Goal: Check status: Check status

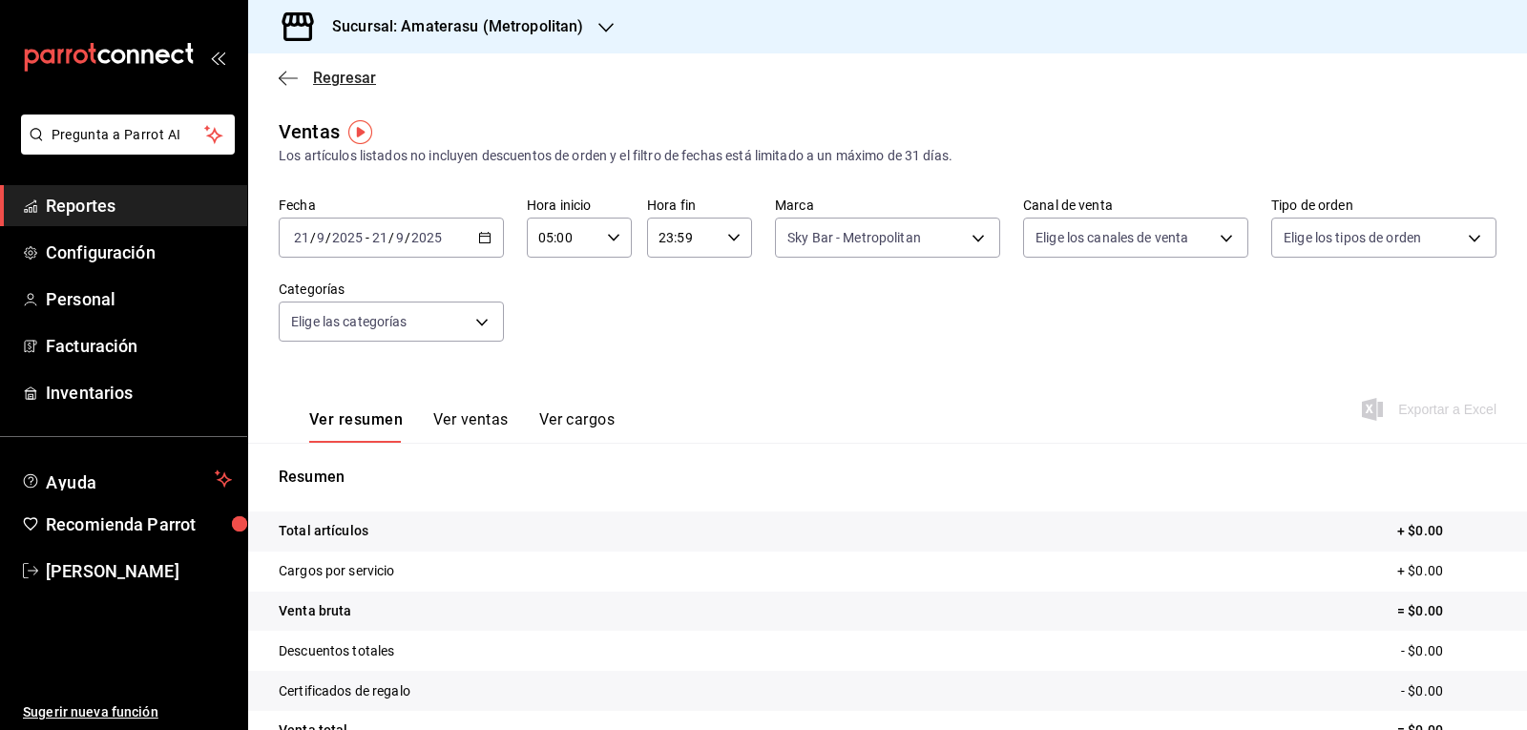
click at [281, 73] on icon "button" at bounding box center [288, 78] width 19 height 17
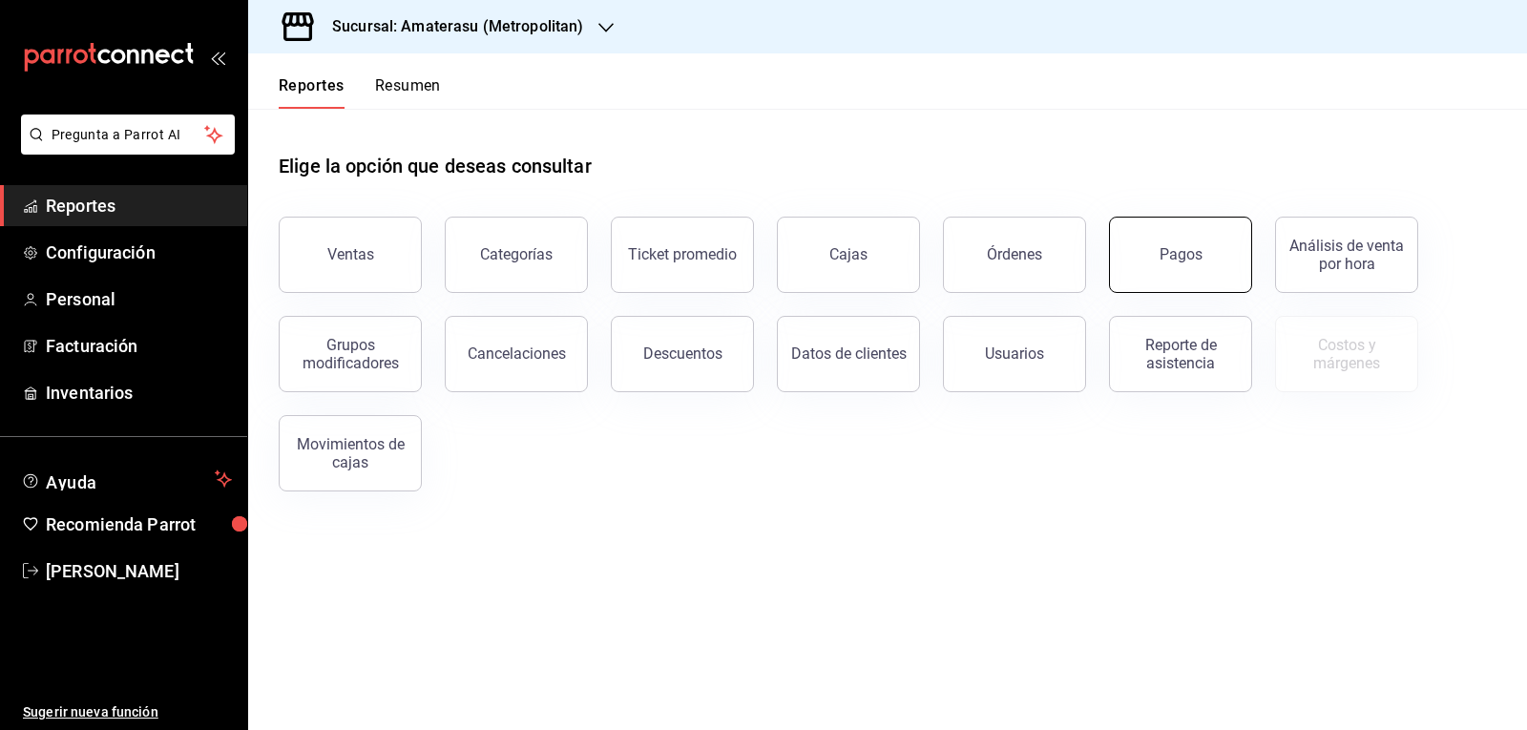
click at [1203, 268] on button "Pagos" at bounding box center [1180, 255] width 143 height 76
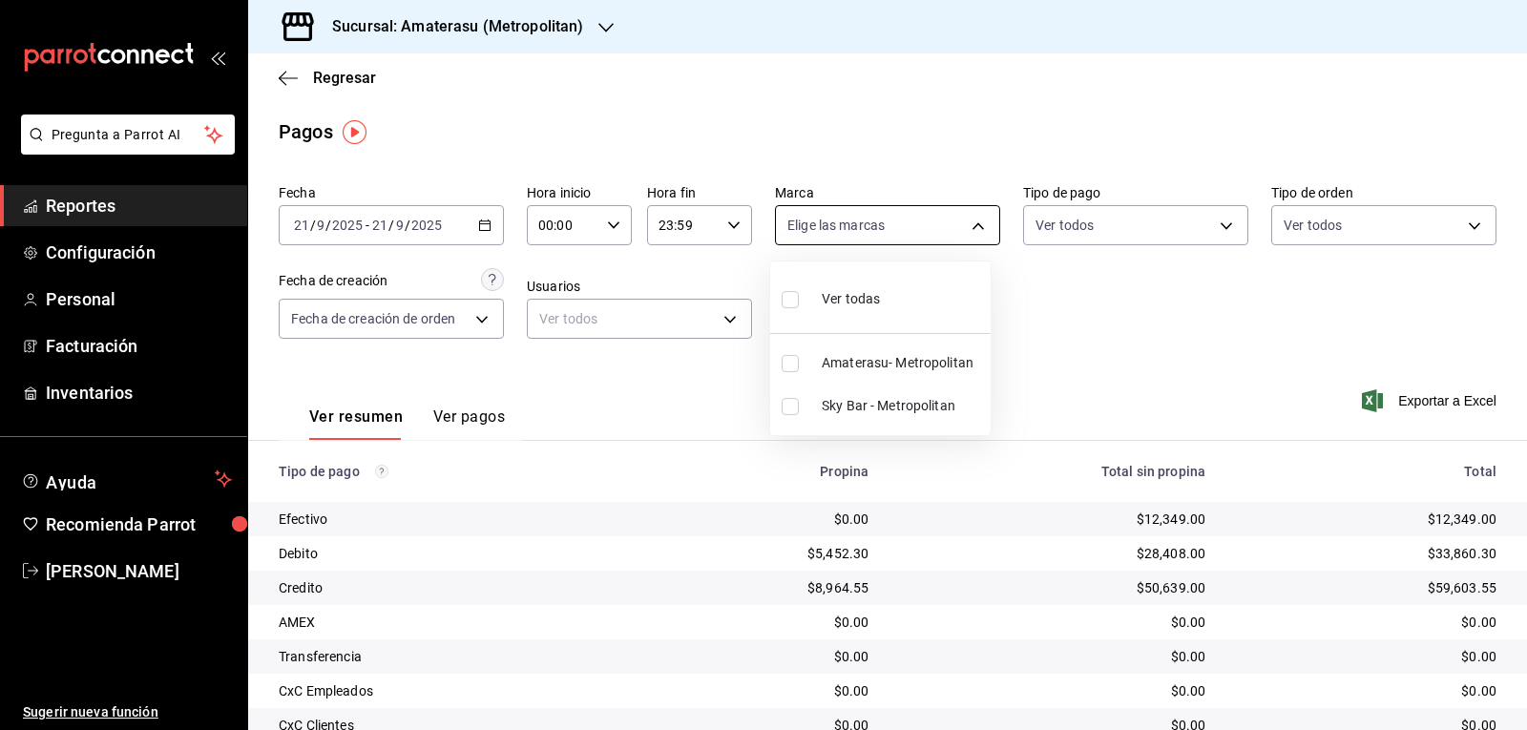
click at [870, 225] on body "Pregunta a Parrot AI Reportes Configuración Personal Facturación Inventarios Ay…" at bounding box center [763, 365] width 1527 height 730
click at [803, 289] on label at bounding box center [793, 299] width 25 height 28
click at [799, 291] on input "checkbox" at bounding box center [789, 299] width 17 height 17
checkbox input "false"
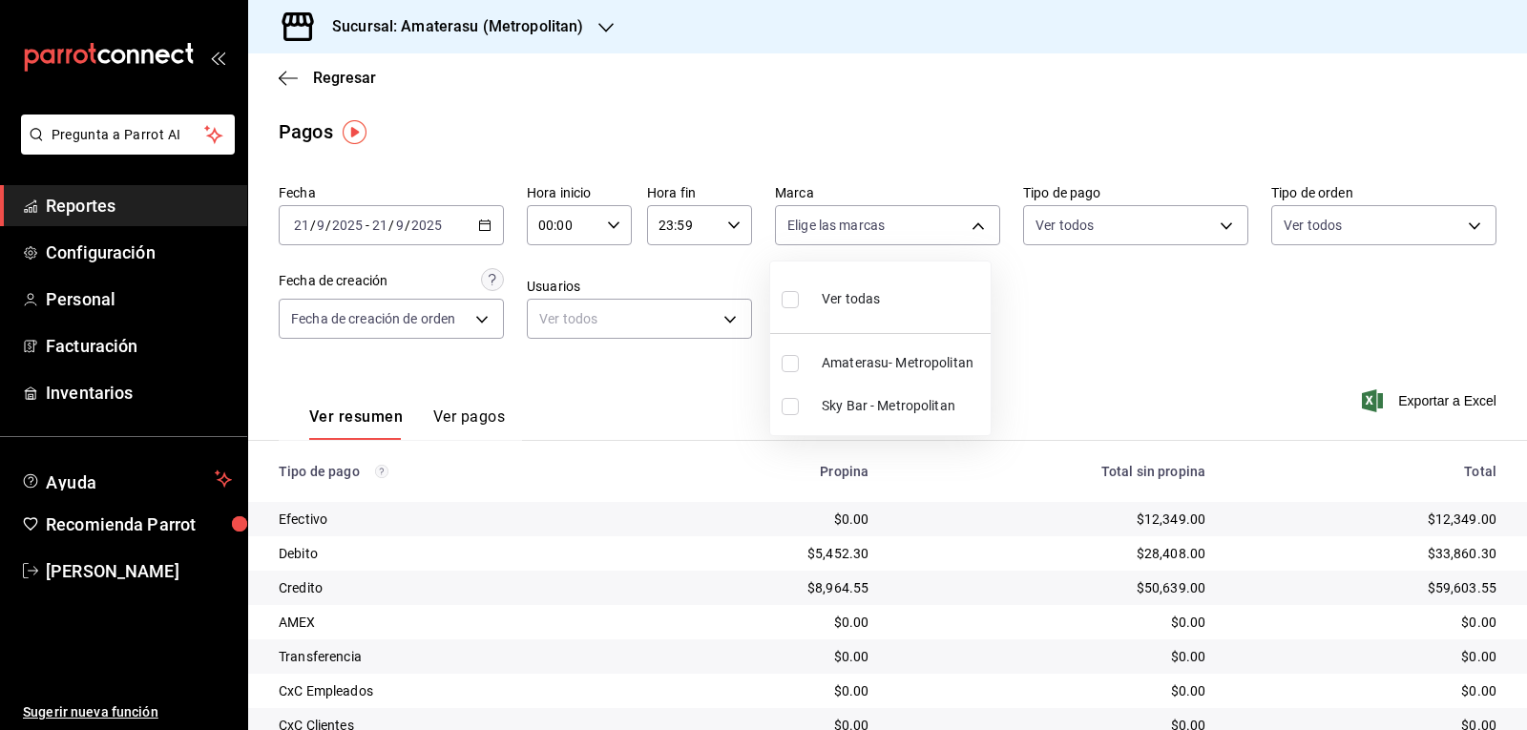
checkbox input "false"
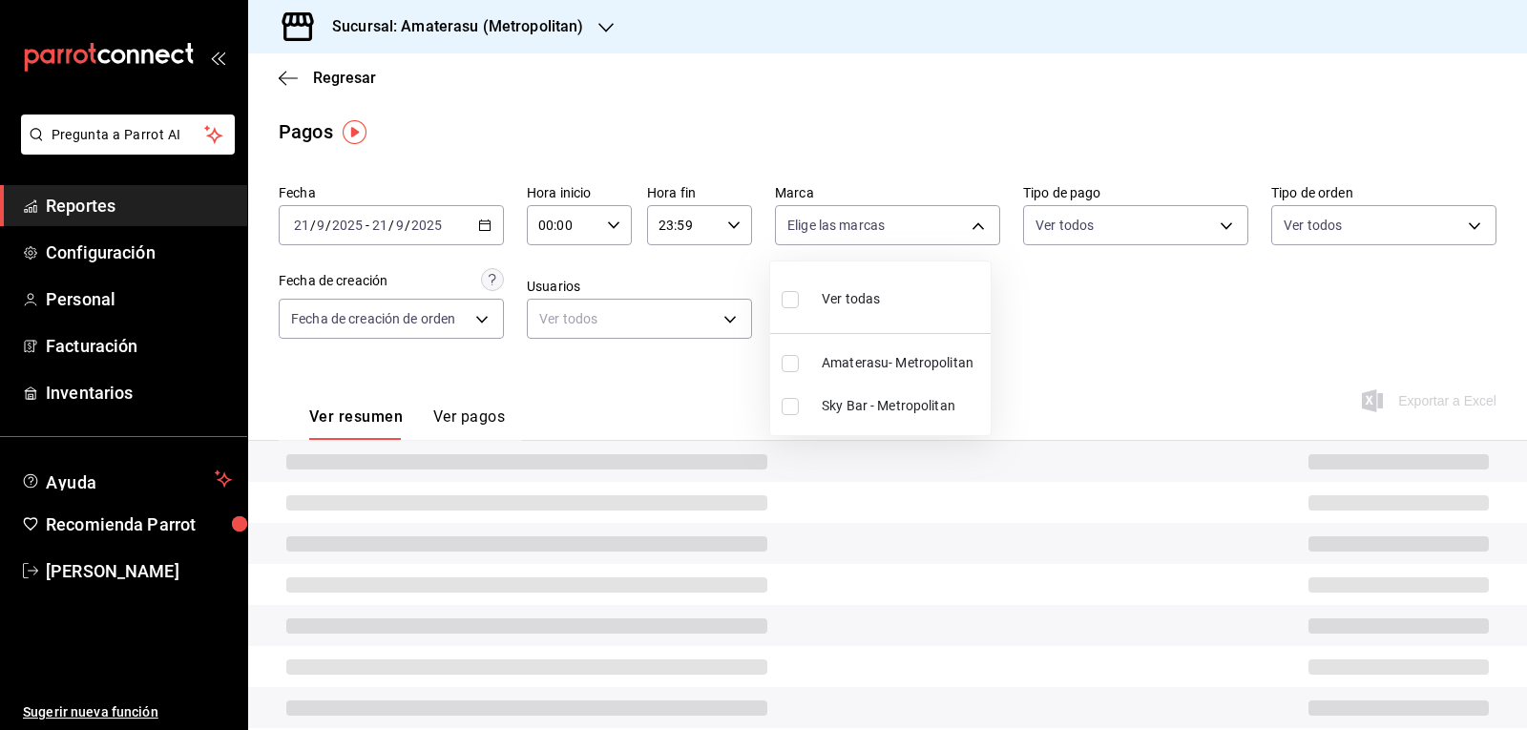
click at [793, 305] on input "checkbox" at bounding box center [789, 299] width 17 height 17
checkbox input "true"
type input "e4cd7fcb-d45b-43ae-a99f-ad4ccfcd9032,f3afaab8-8c3d-4e49-a299-af9bdf6027b2"
checkbox input "true"
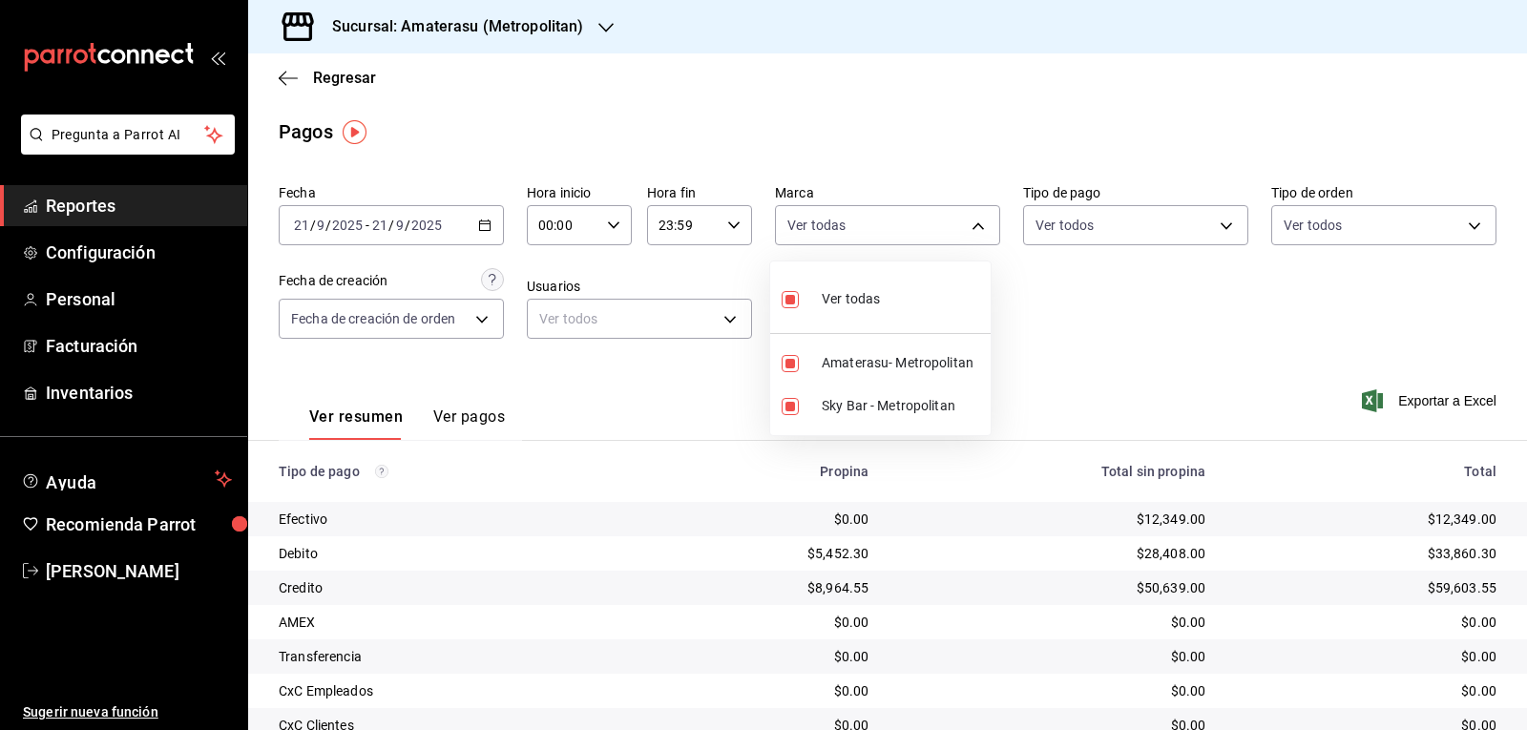
click at [607, 204] on div at bounding box center [763, 365] width 1527 height 730
click at [607, 219] on icon "button" at bounding box center [613, 225] width 13 height 13
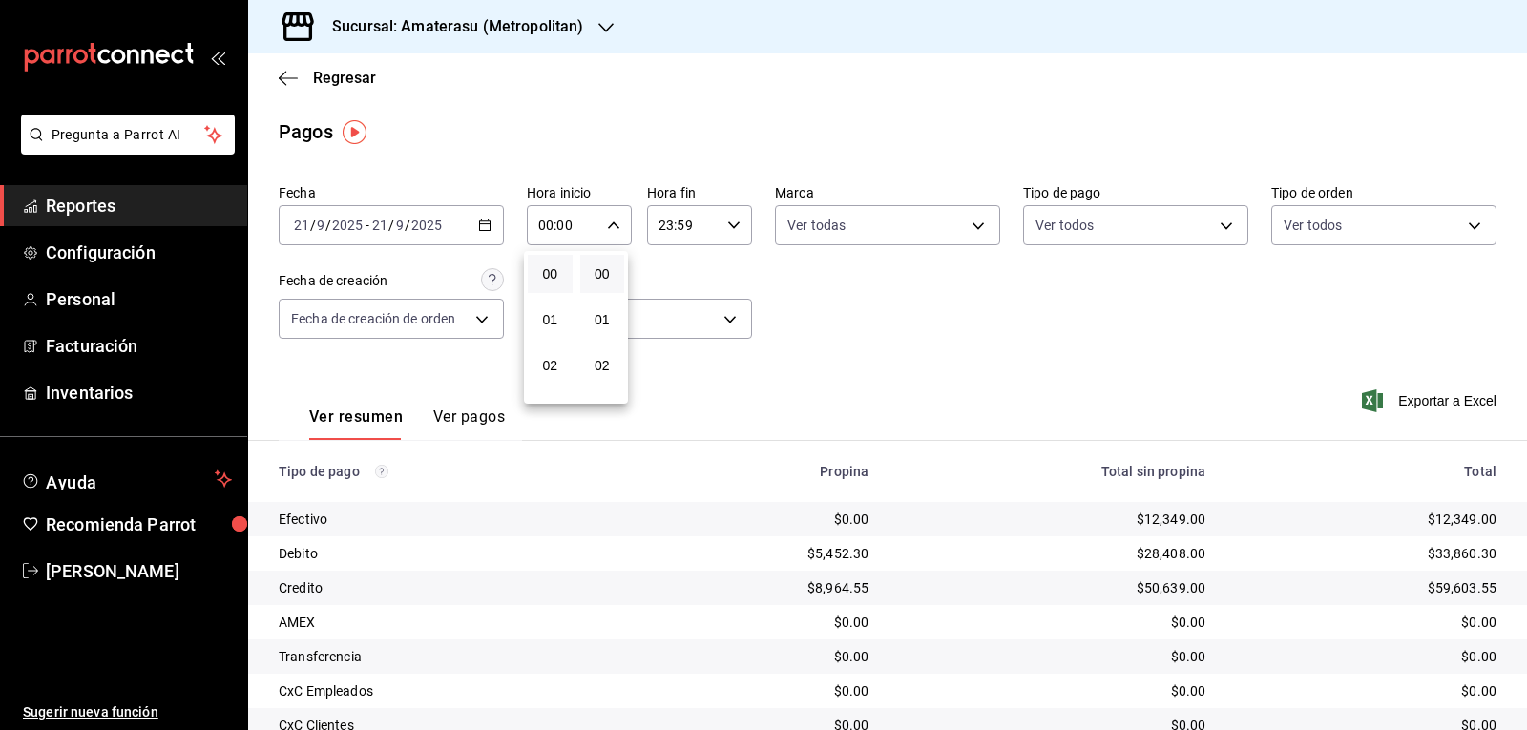
scroll to position [191, 0]
click at [555, 317] on span "05" at bounding box center [550, 311] width 22 height 15
type input "05:00"
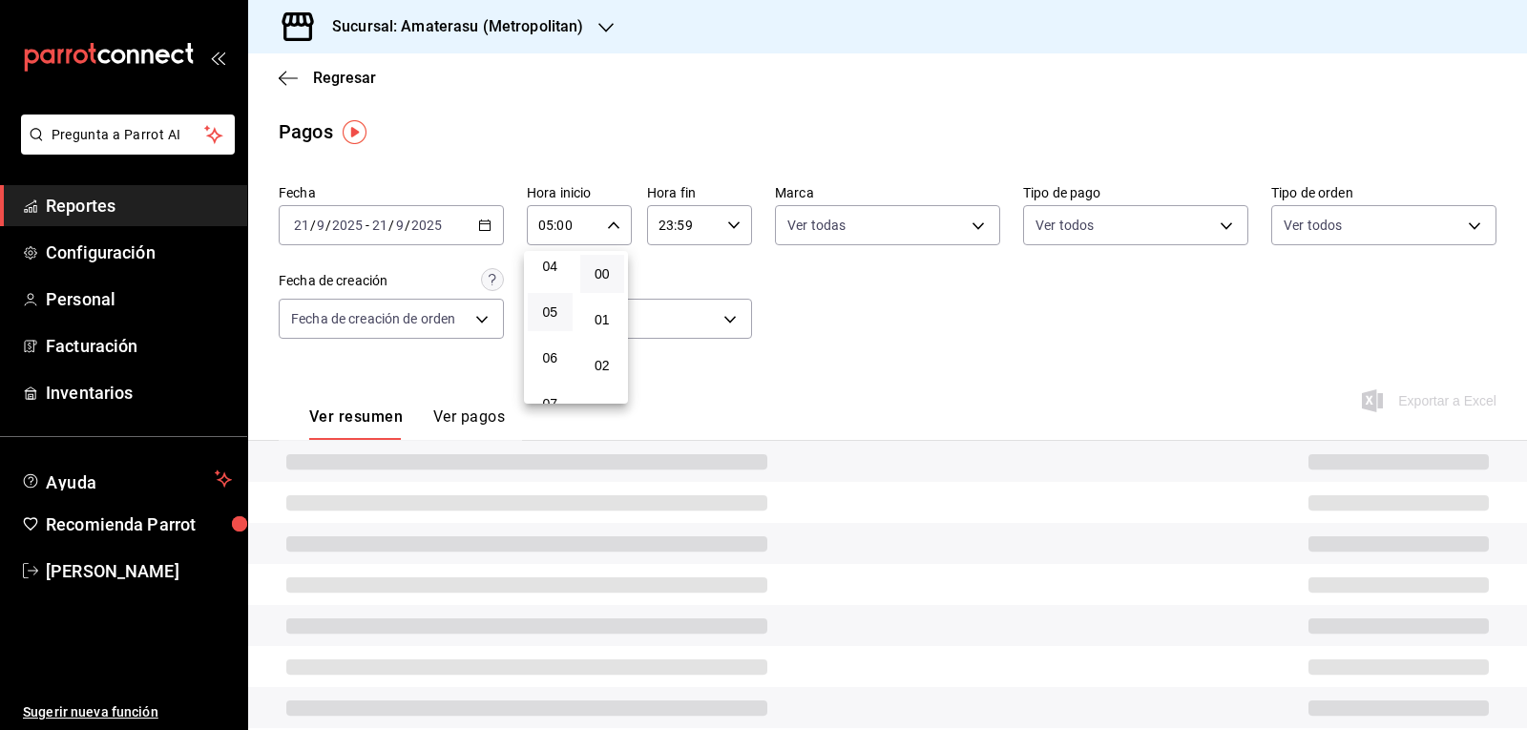
click at [982, 302] on div at bounding box center [763, 365] width 1527 height 730
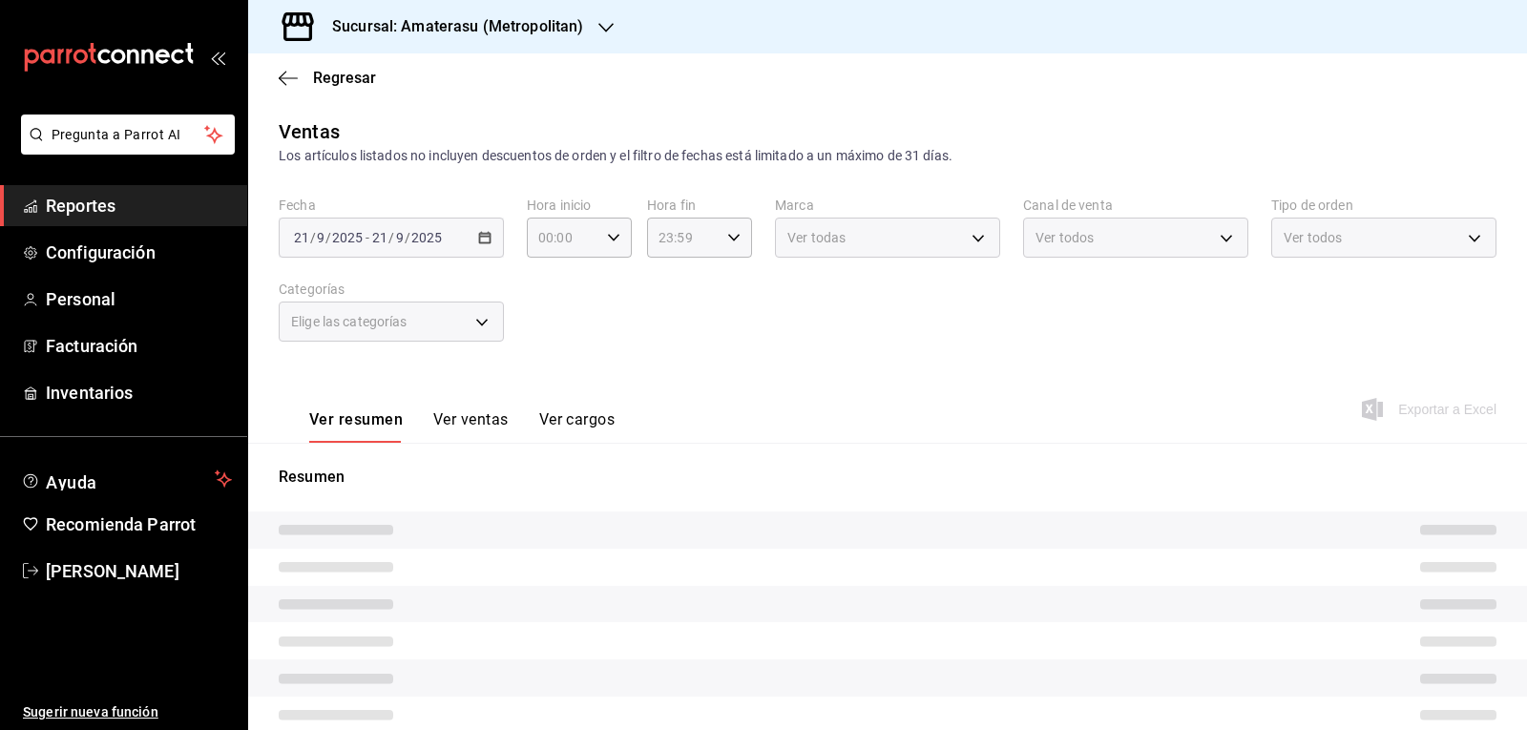
type input "05:00"
type input "e4cd7fcb-d45b-43ae-a99f-ad4ccfcd9032"
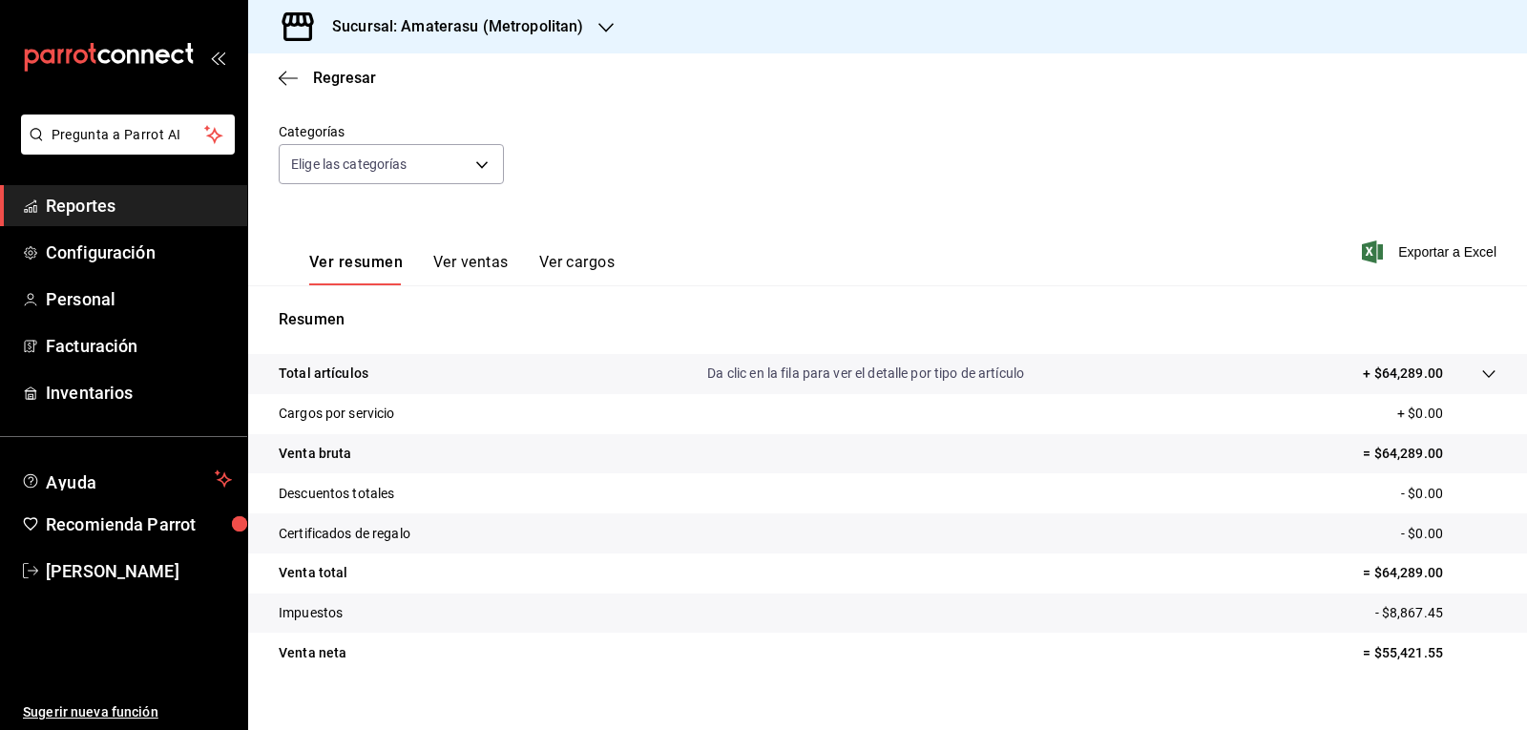
scroll to position [184, 0]
